Goal: Task Accomplishment & Management: Complete application form

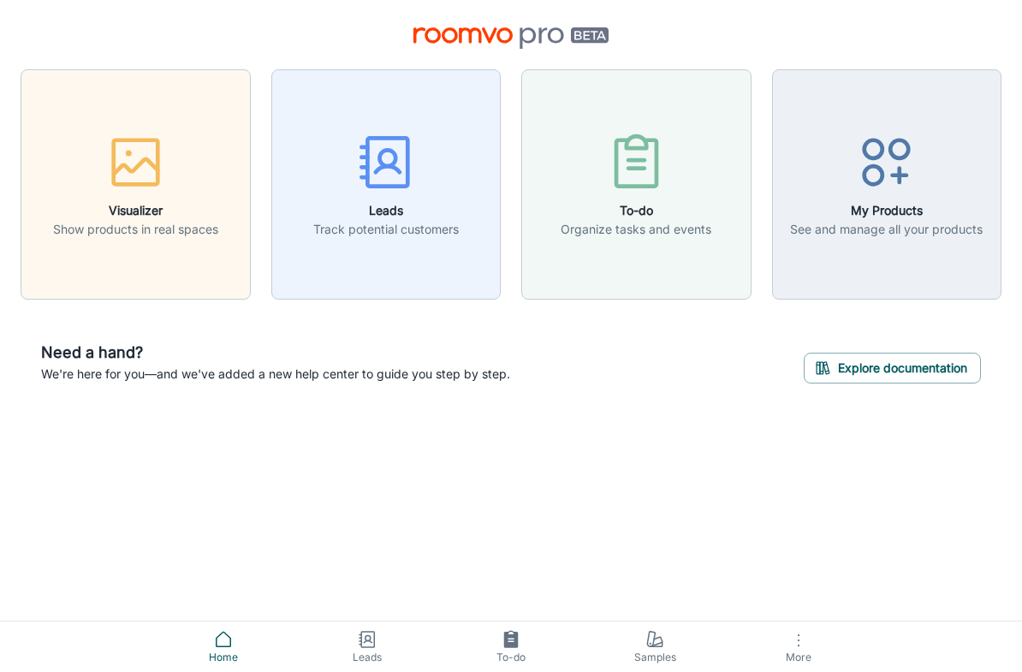
click at [429, 260] on button "Leads Track potential customers" at bounding box center [386, 184] width 230 height 230
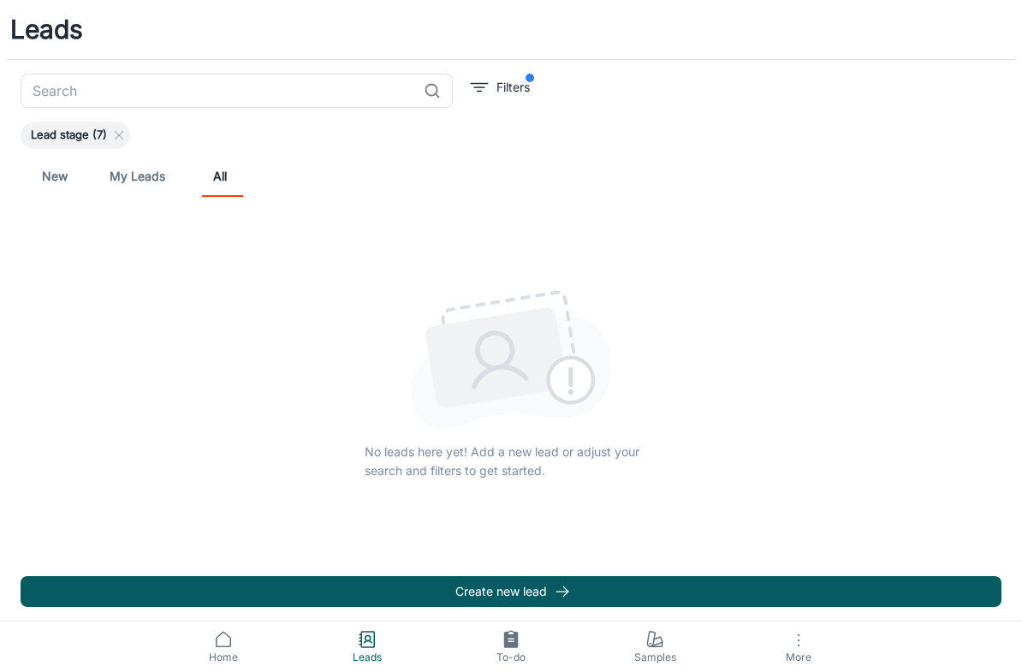
click at [151, 179] on link "My Leads" at bounding box center [138, 176] width 56 height 41
click at [61, 184] on link "New" at bounding box center [54, 176] width 41 height 41
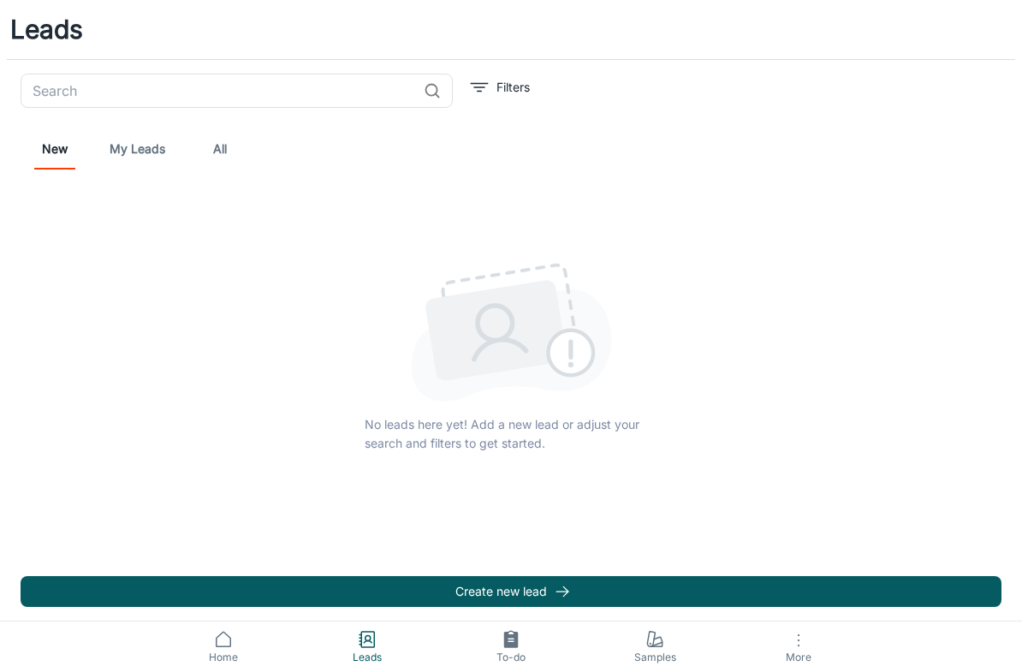
click at [229, 657] on span "Home" at bounding box center [223, 657] width 123 height 15
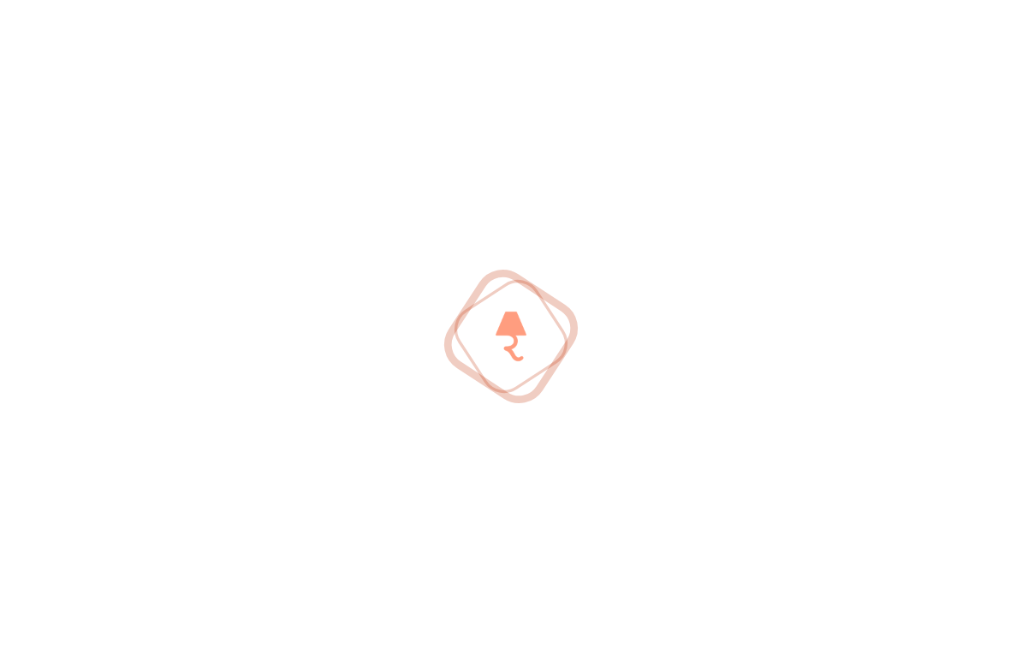
click at [364, 636] on div at bounding box center [511, 336] width 1022 height 672
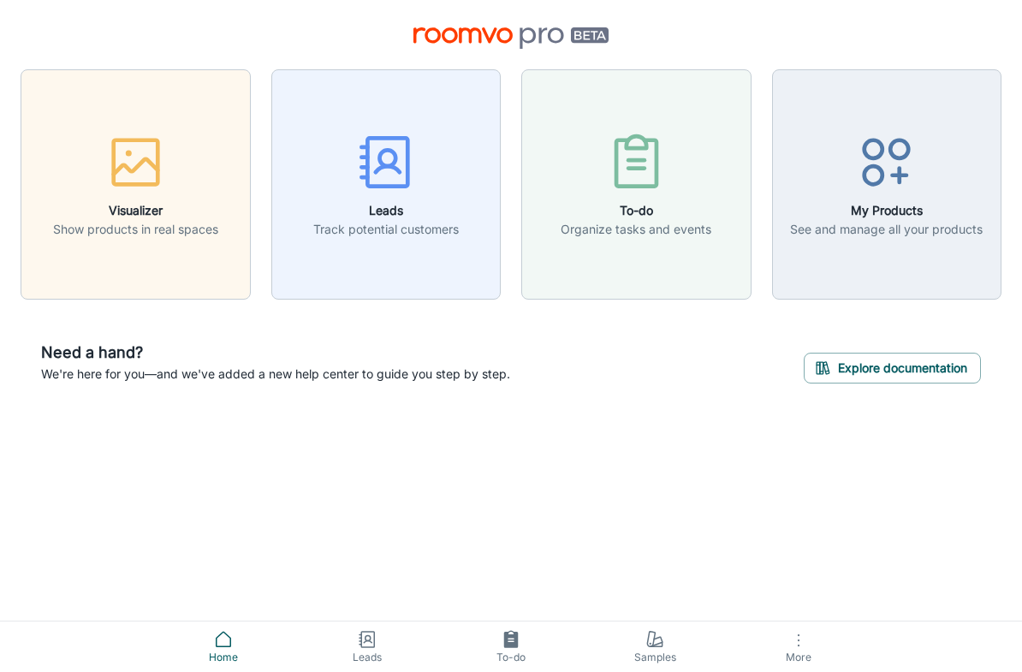
click at [169, 144] on div "button" at bounding box center [135, 165] width 165 height 71
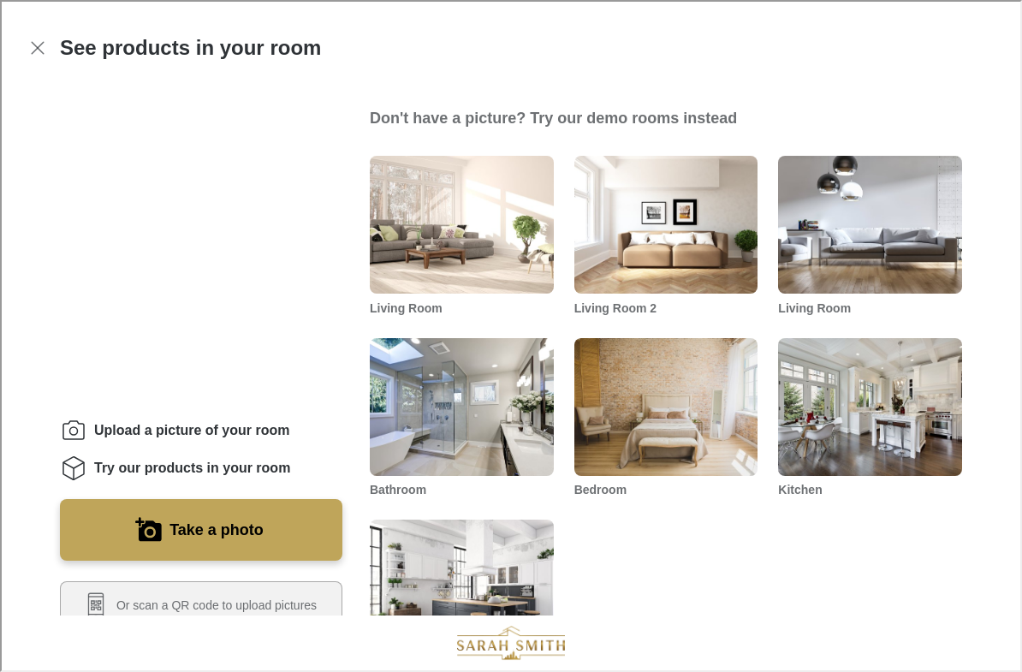
click at [30, 31] on button "Exit visualizer" at bounding box center [36, 46] width 31 height 31
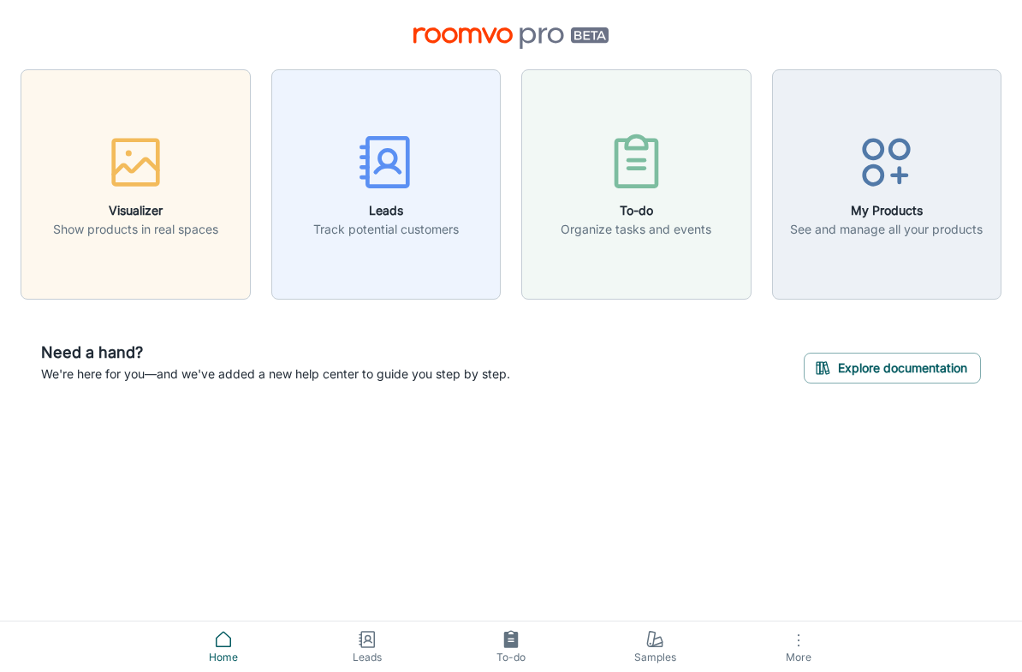
click at [695, 252] on button "To-do Organize tasks and events" at bounding box center [637, 184] width 230 height 230
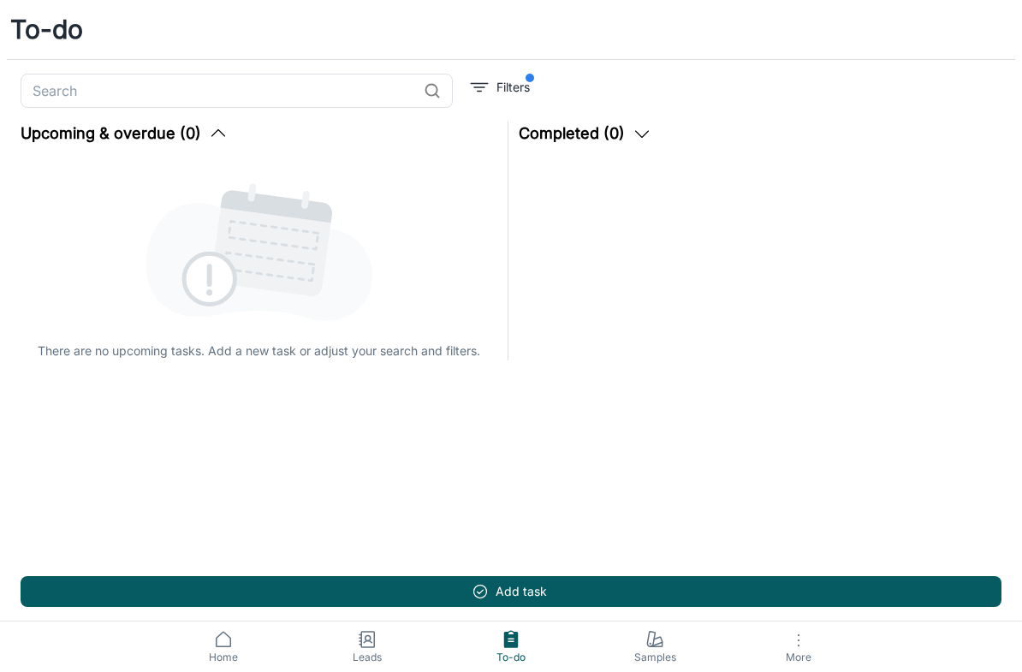
click at [220, 668] on link "Home" at bounding box center [224, 647] width 144 height 51
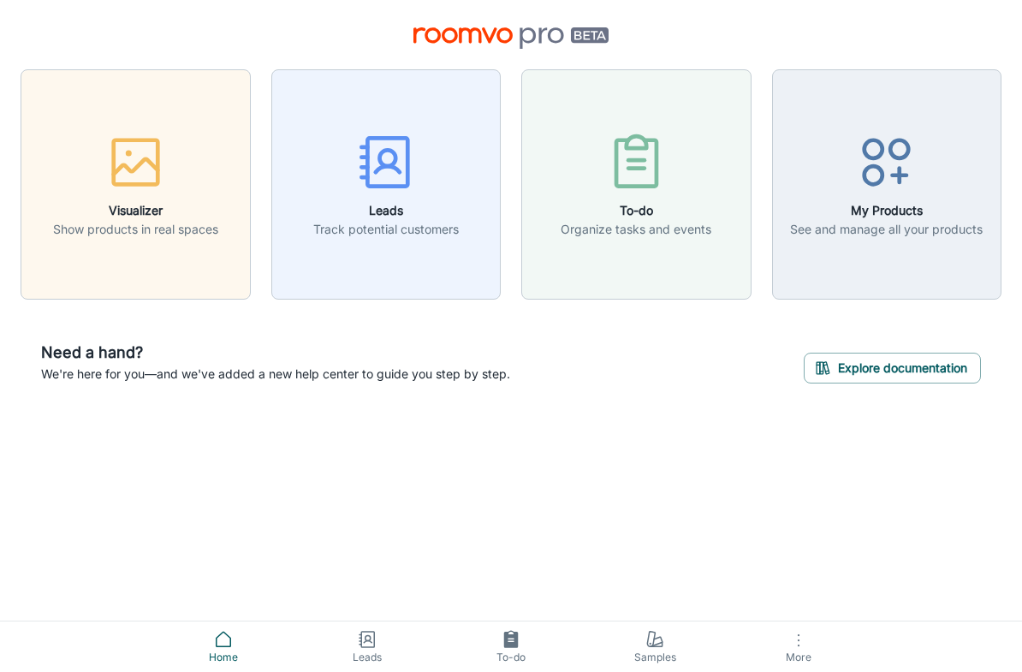
click at [65, 153] on div "button" at bounding box center [135, 165] width 165 height 71
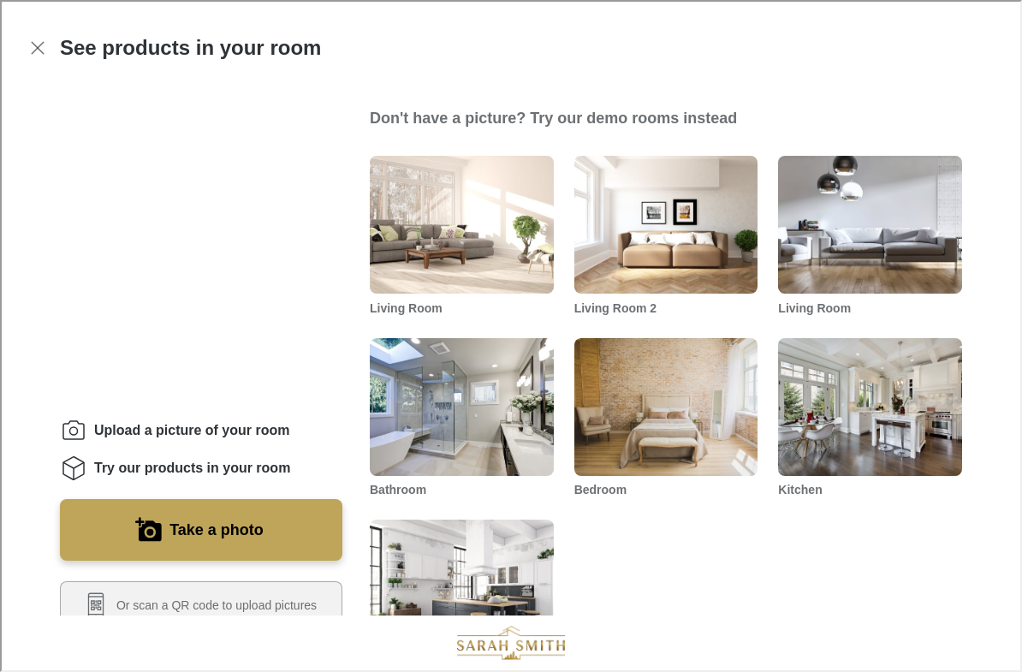
click at [35, 45] on line "Exit visualizer" at bounding box center [36, 46] width 12 height 12
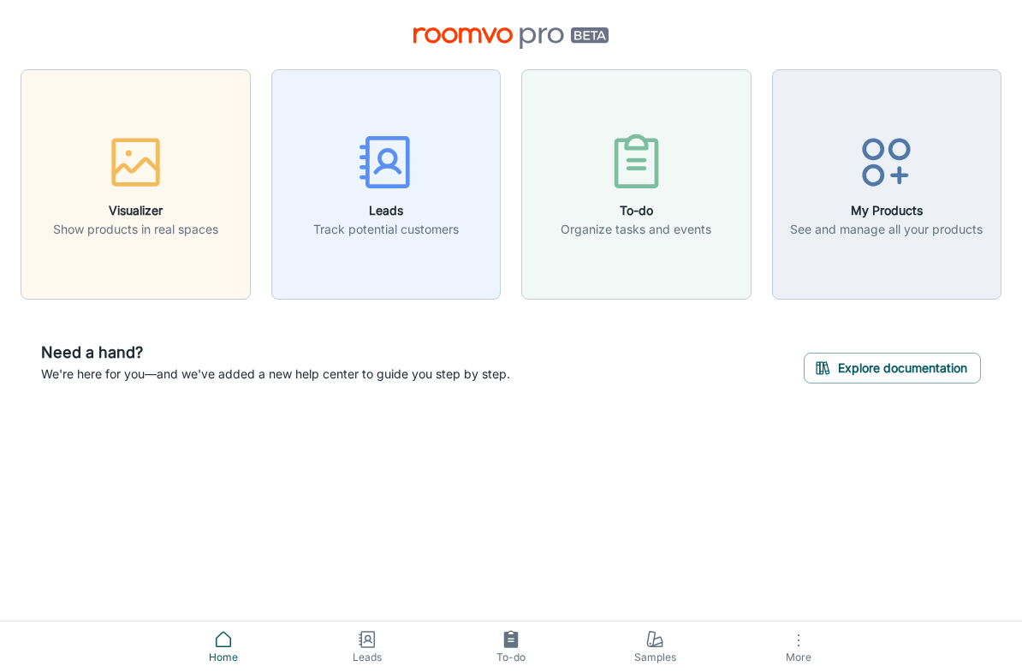
click at [384, 641] on link "Leads" at bounding box center [367, 647] width 144 height 51
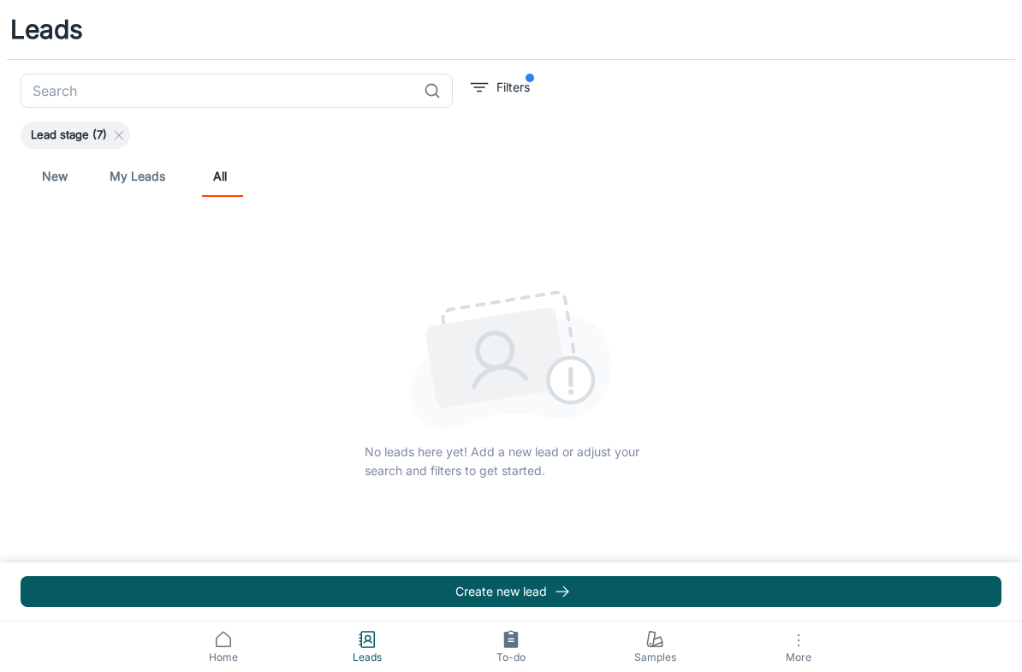
click at [128, 176] on link "My Leads" at bounding box center [138, 176] width 56 height 41
click at [63, 176] on link "New" at bounding box center [54, 176] width 41 height 41
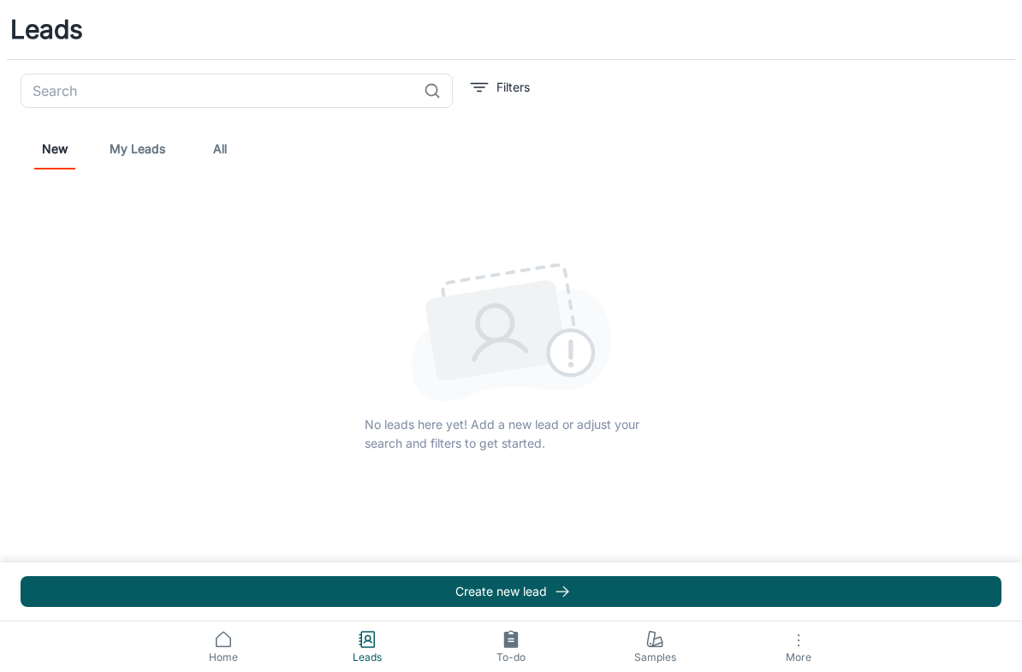
click at [122, 135] on link "My Leads" at bounding box center [138, 148] width 56 height 41
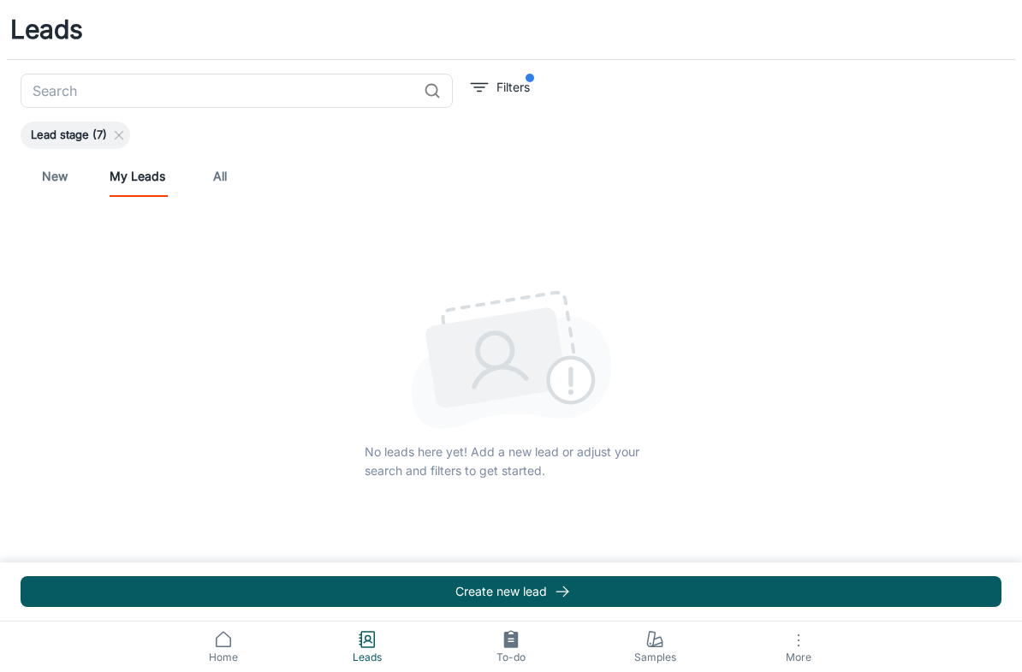
click at [483, 588] on button "Create new lead" at bounding box center [511, 591] width 981 height 31
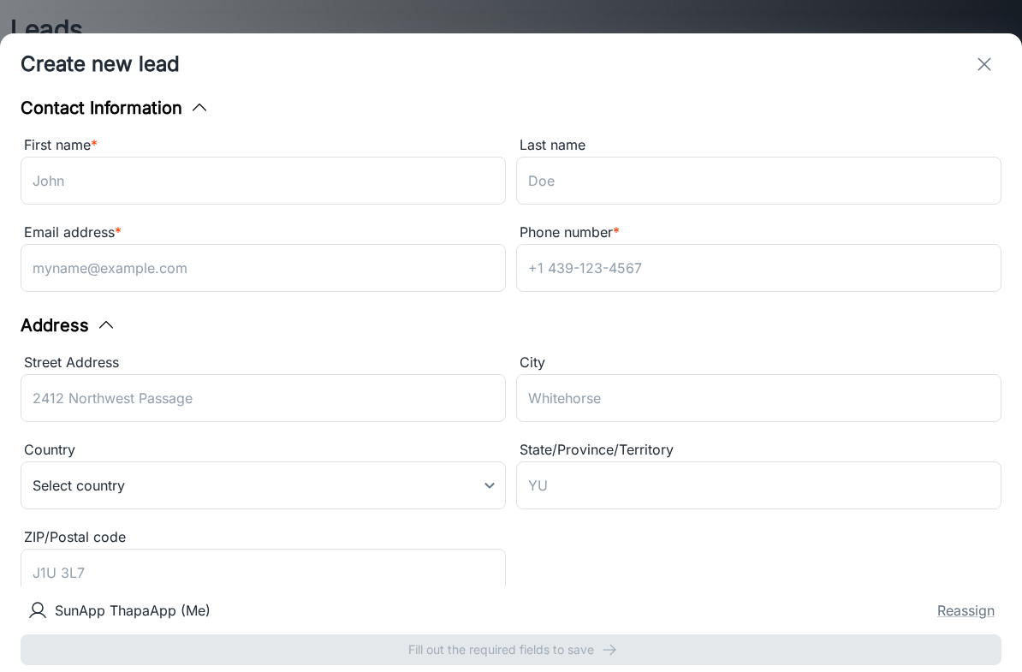
click at [518, 645] on div "SunApp ThapaApp (Me) Reassign Fill out the required fields to save" at bounding box center [511, 630] width 1022 height 86
click at [69, 141] on div "First name *" at bounding box center [264, 145] width 486 height 22
click at [69, 157] on input "First name *" at bounding box center [264, 181] width 486 height 48
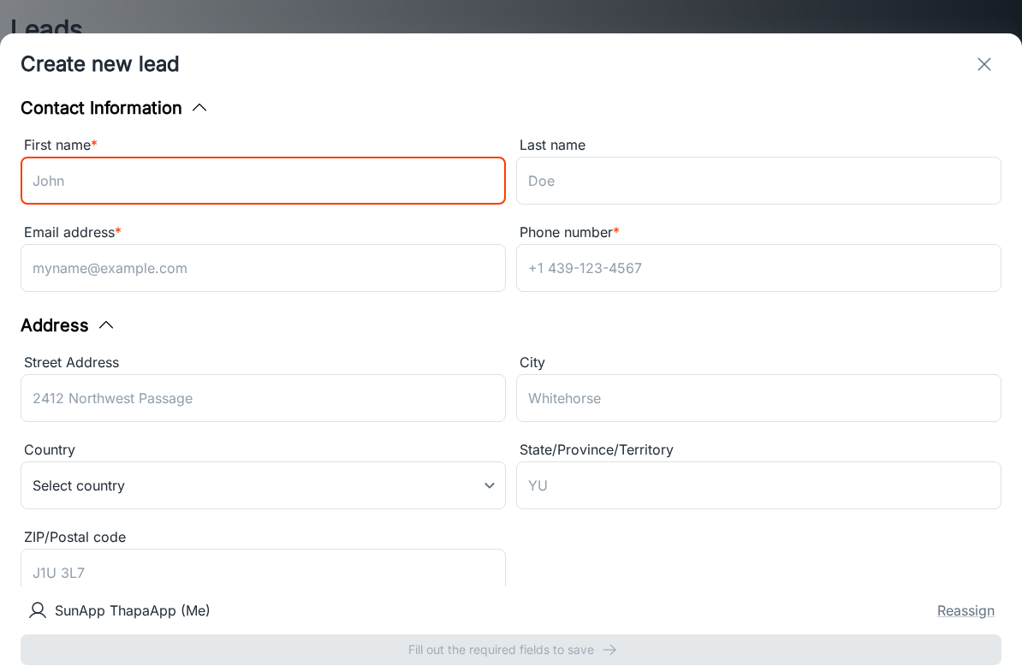
click at [24, 47] on div "Create new lead" at bounding box center [511, 64] width 1022 height 62
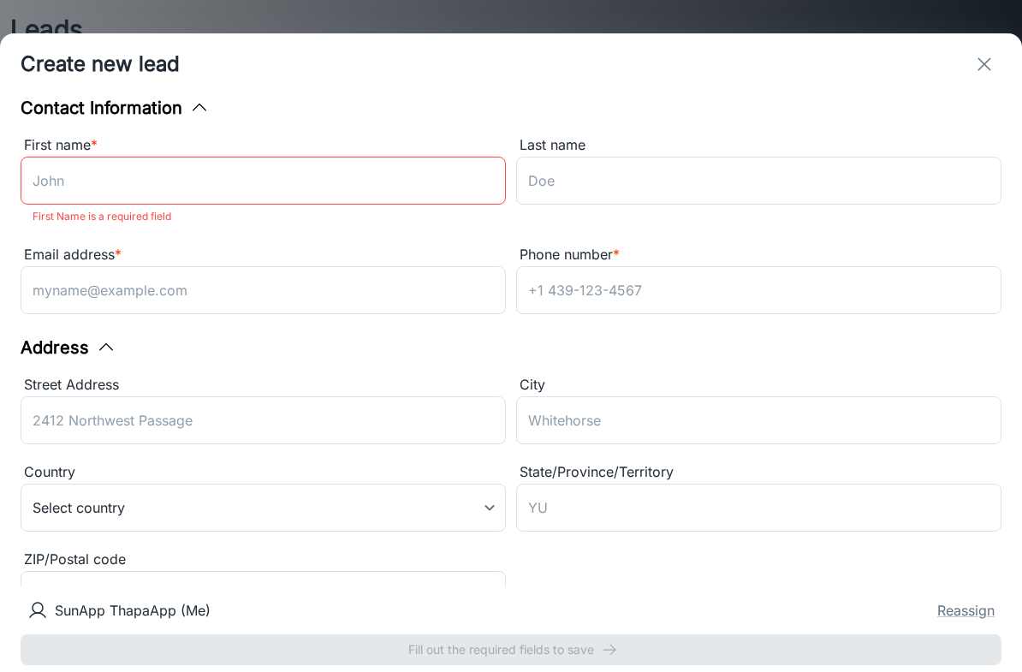
click at [996, 57] on button "exit" at bounding box center [985, 64] width 34 height 34
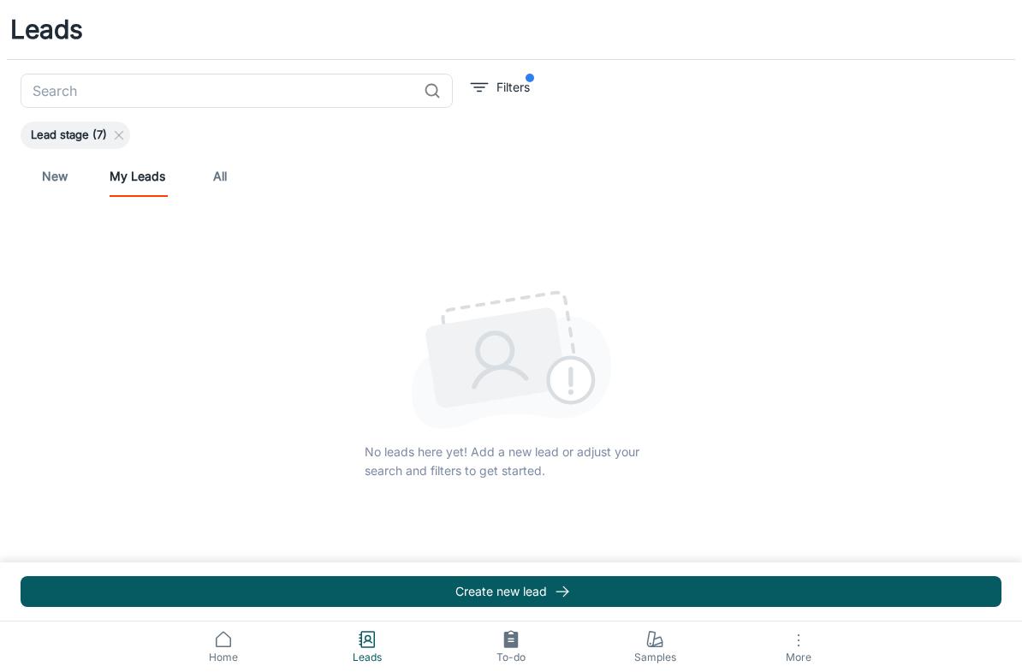
click at [658, 661] on span "Samples" at bounding box center [654, 657] width 123 height 15
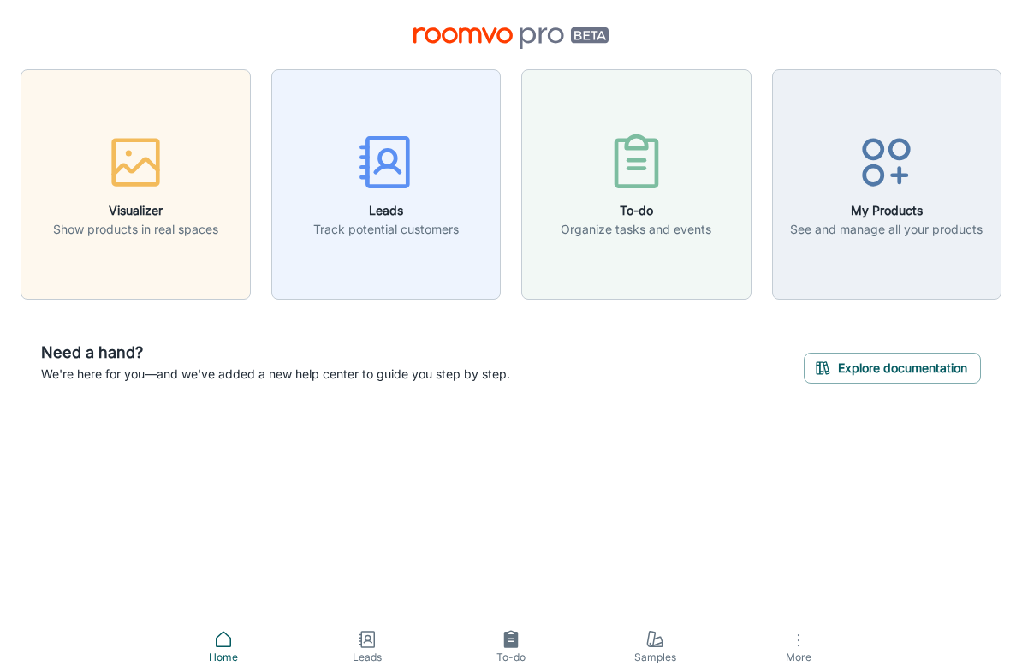
click at [807, 638] on icon "button" at bounding box center [799, 640] width 21 height 21
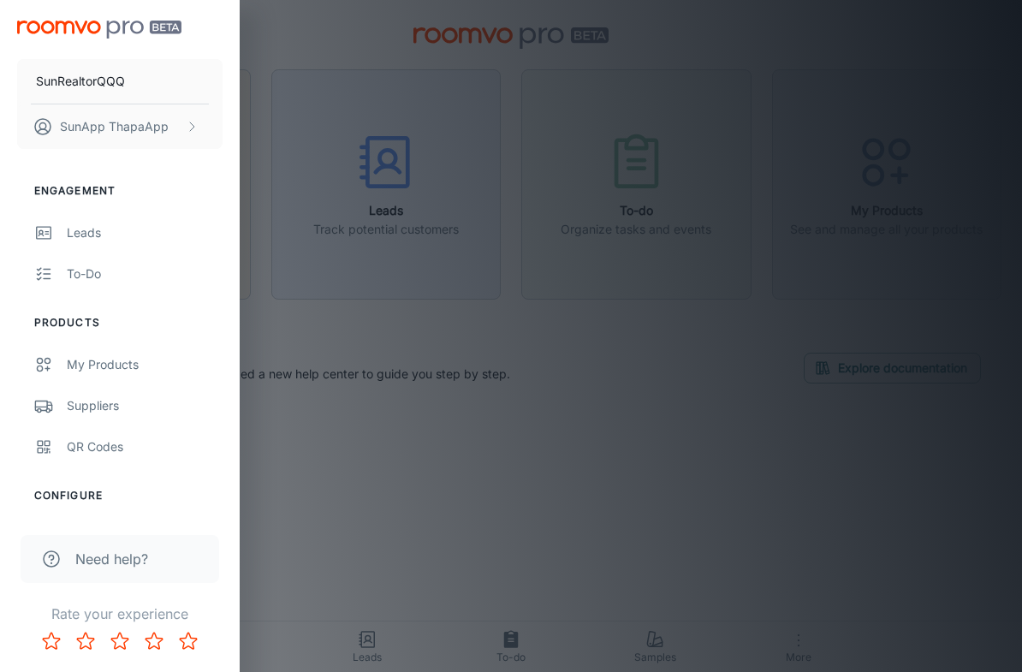
click at [754, 572] on div at bounding box center [511, 336] width 1022 height 672
